Goal: Contribute content

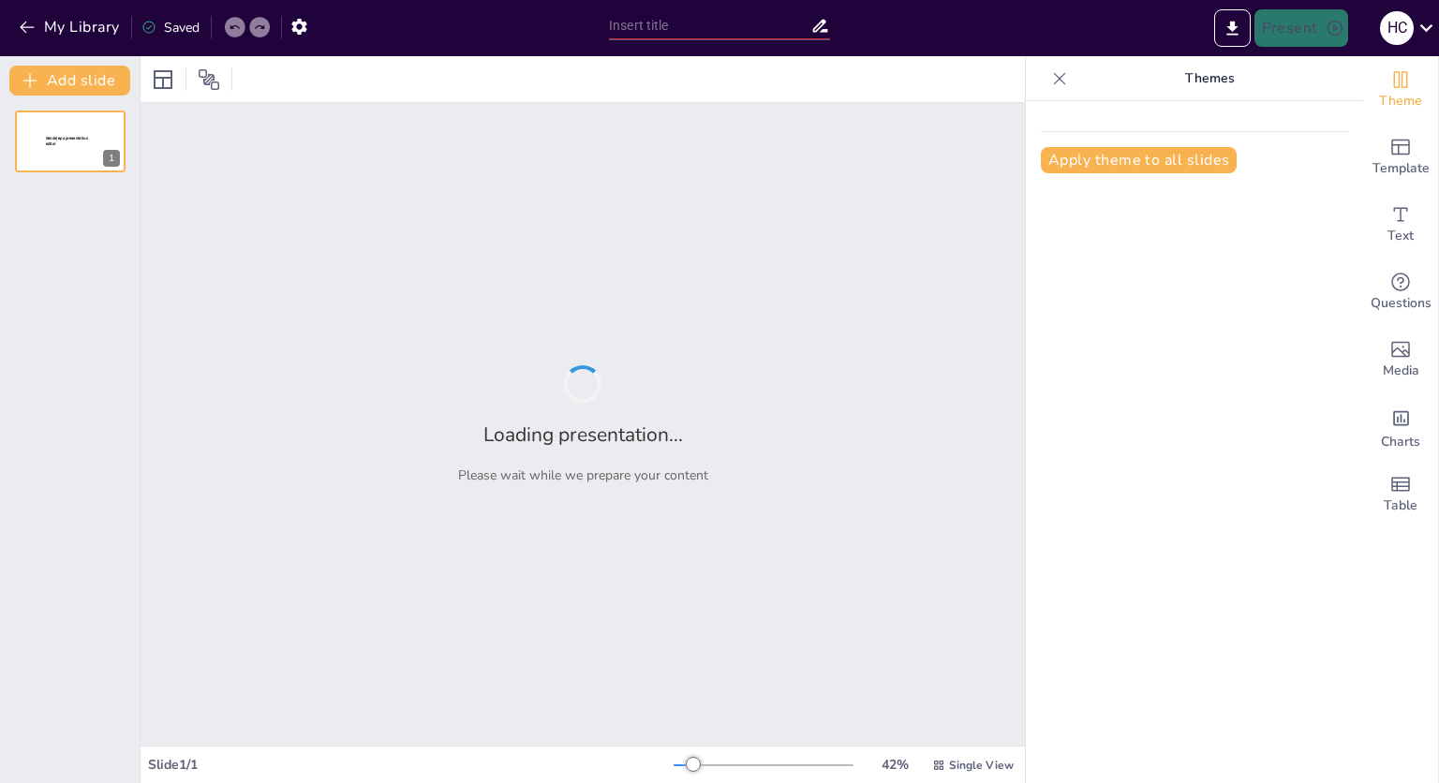
type input "[GEOGRAPHIC_DATA]: Город истории и культуры"
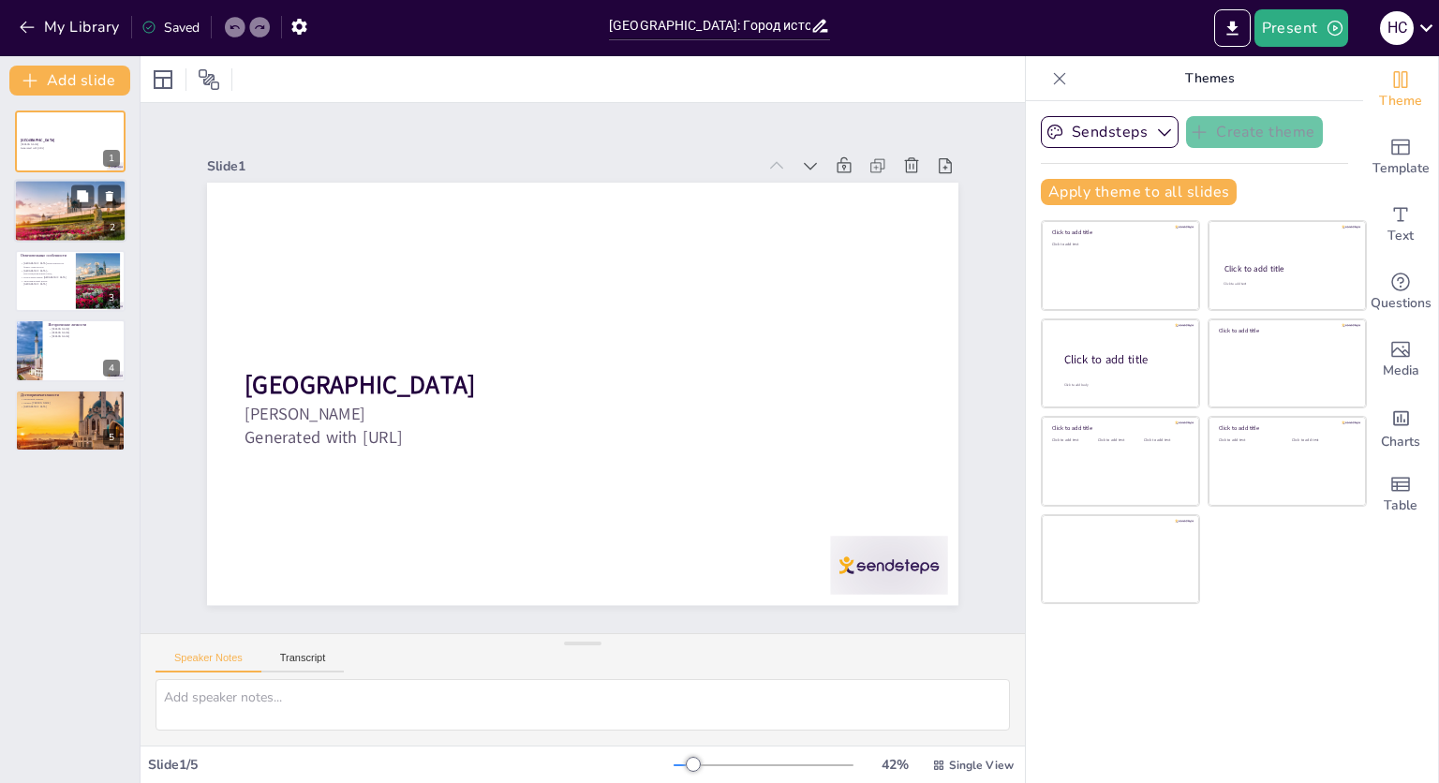
click at [102, 217] on div at bounding box center [70, 212] width 129 height 64
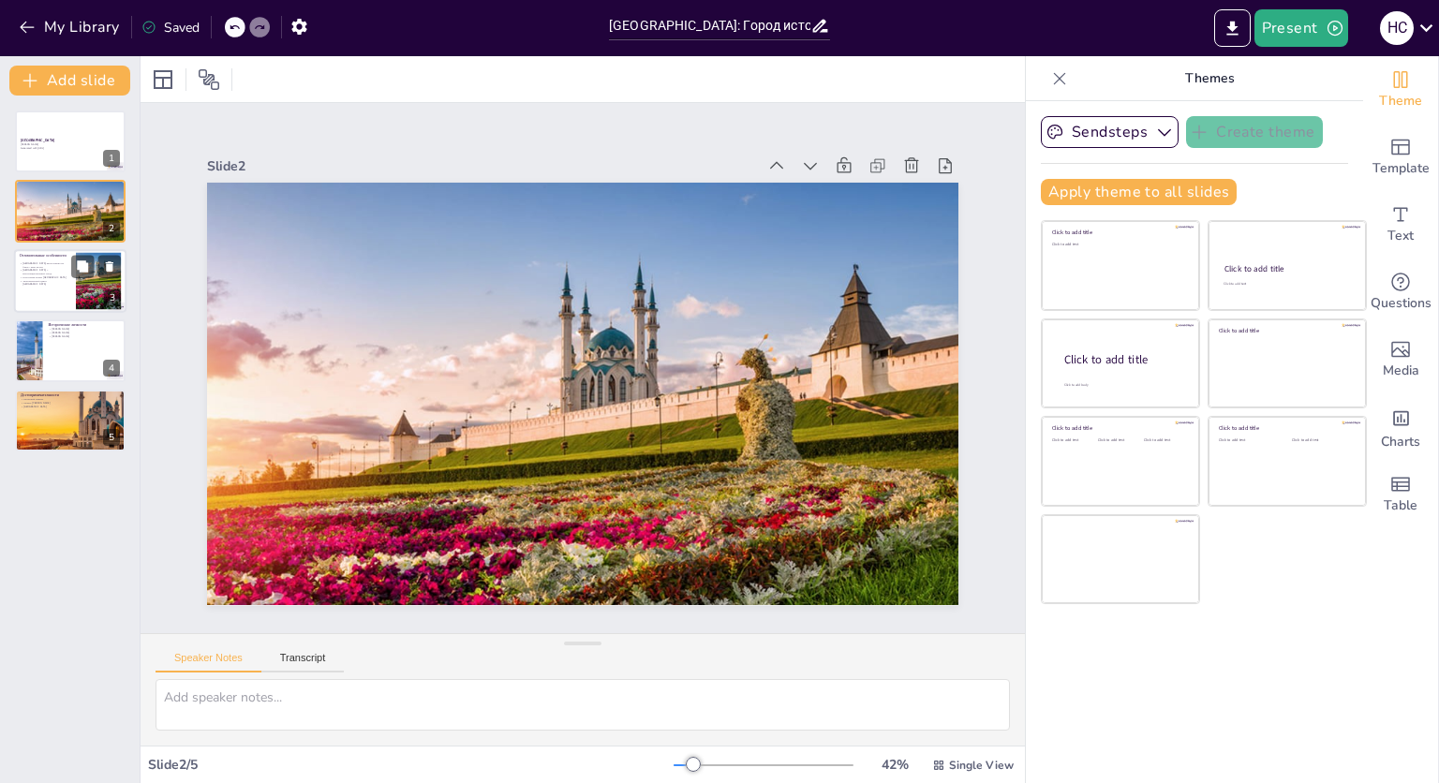
click at [68, 286] on div at bounding box center [70, 281] width 112 height 64
type textarea "Loremi, dolorsitame co adipis Elits, doeiusmodtem incid utlaboreetdol magnaa en…"
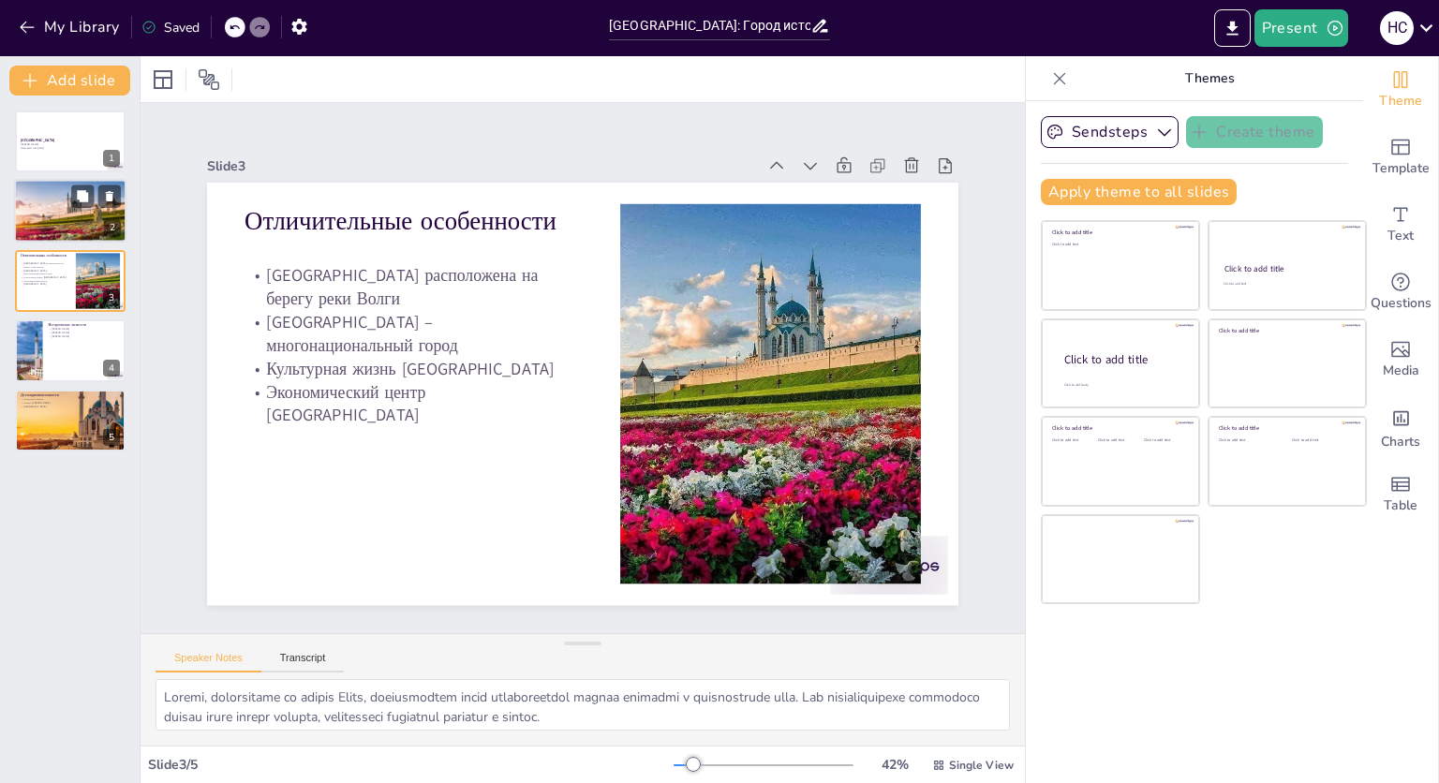
click at [60, 200] on div at bounding box center [70, 212] width 129 height 64
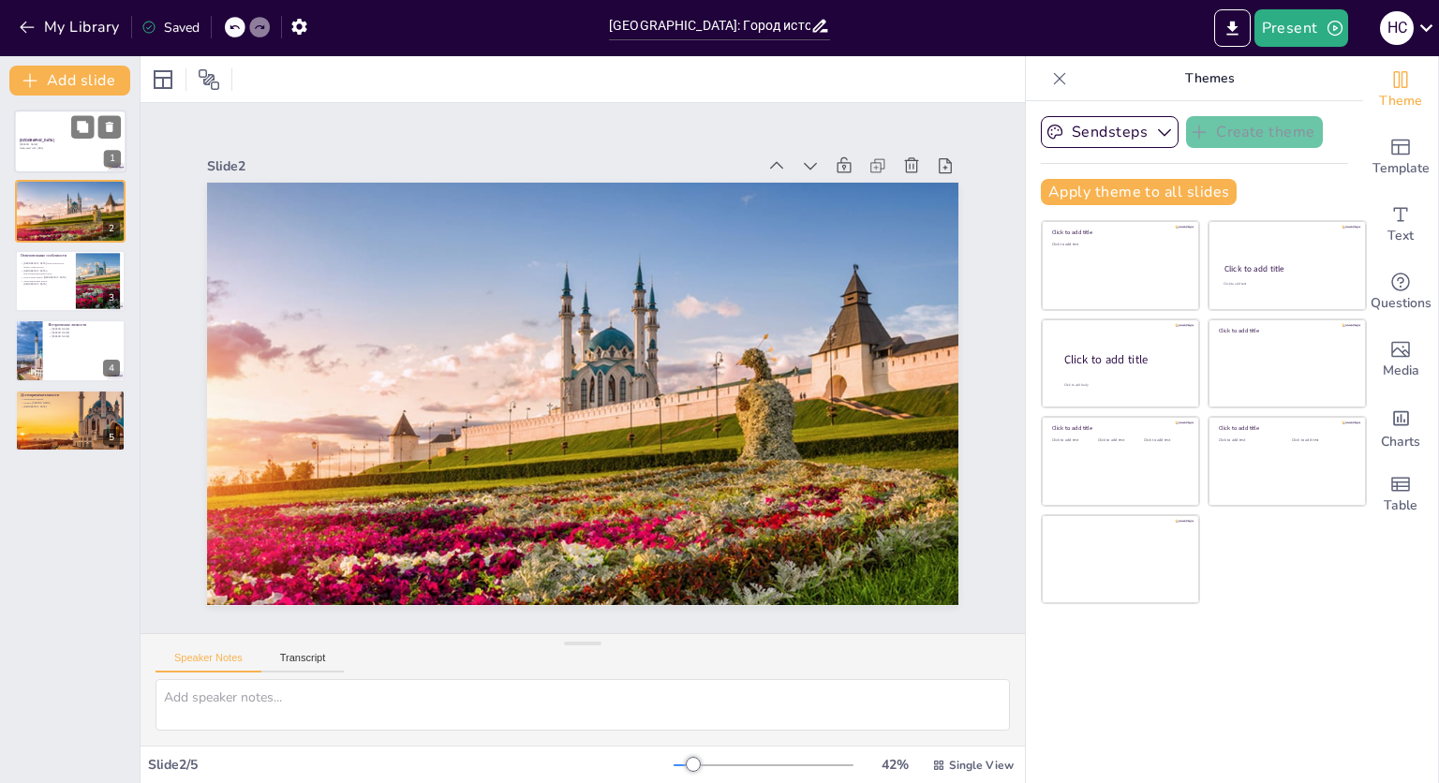
click at [52, 156] on div at bounding box center [70, 142] width 112 height 64
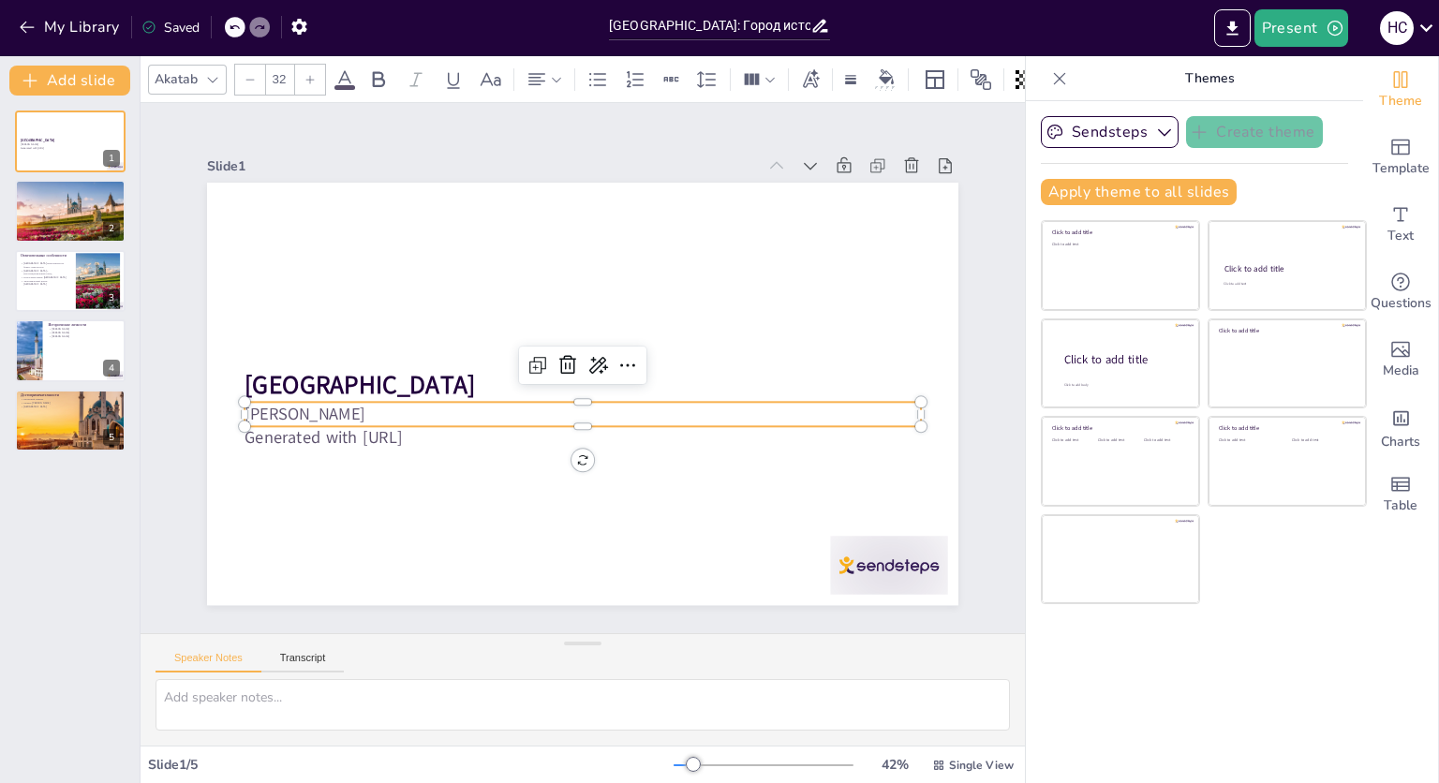
click at [456, 432] on p "Generated with [URL]" at bounding box center [582, 437] width 676 height 23
click at [452, 435] on p "Generated with [URL]" at bounding box center [582, 437] width 676 height 23
